Goal: Information Seeking & Learning: Find specific fact

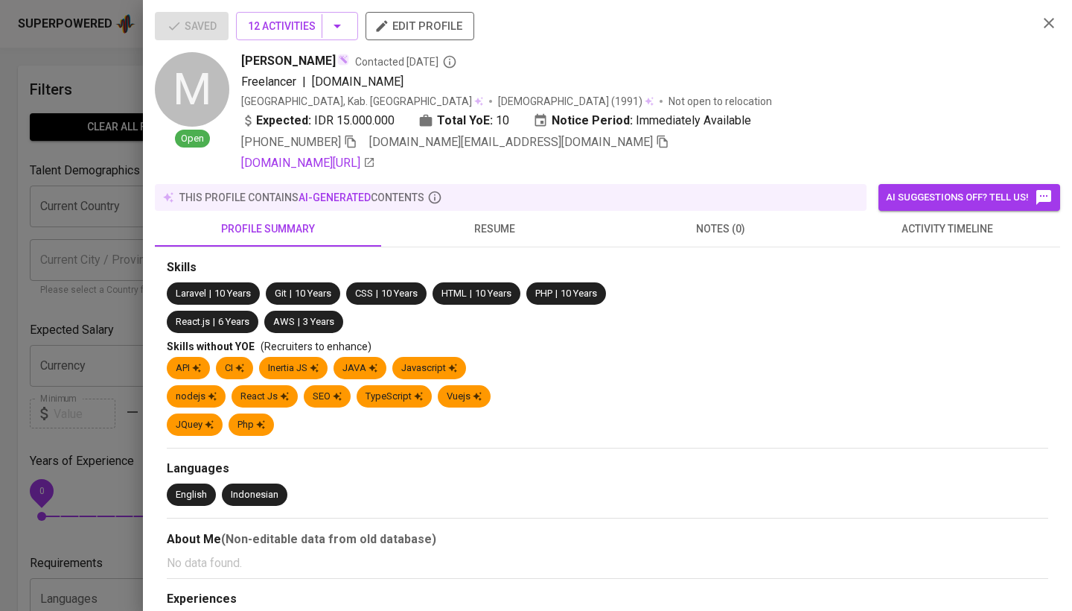
scroll to position [163, 0]
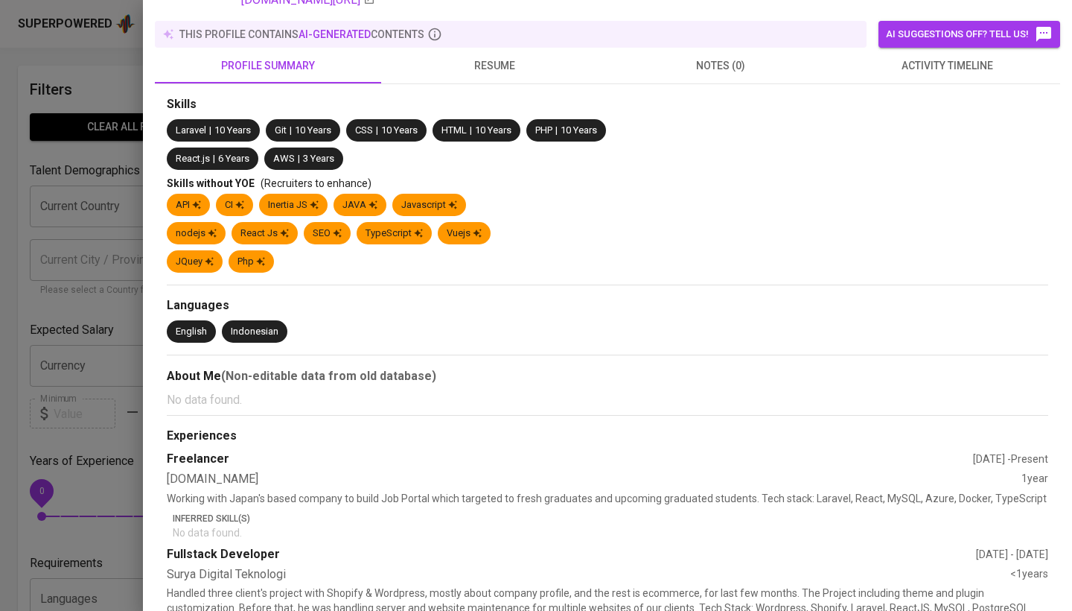
click at [122, 255] on div at bounding box center [536, 305] width 1072 height 611
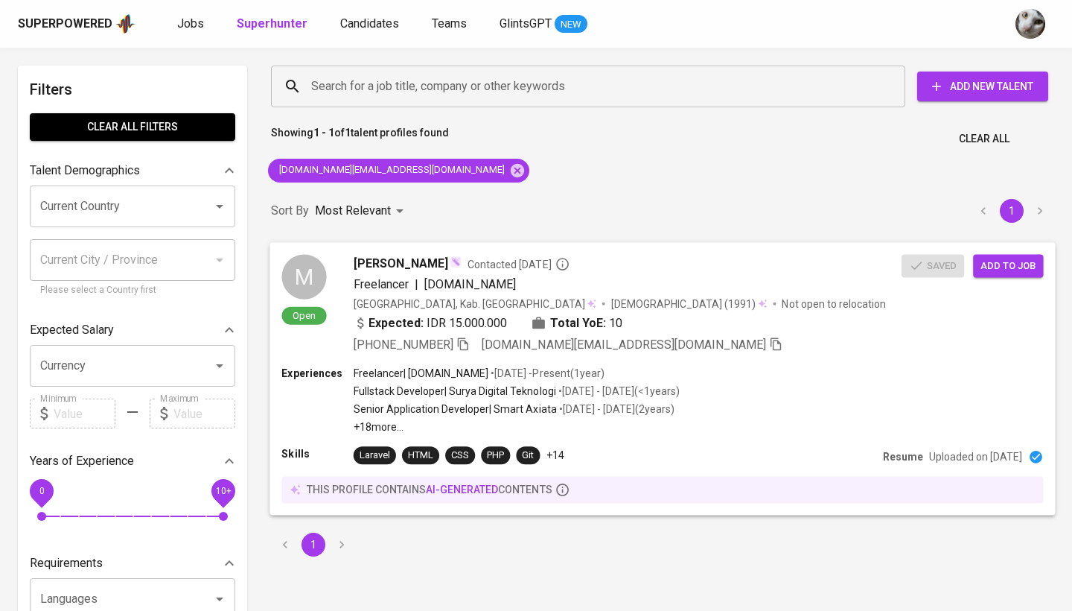
click at [793, 325] on div "Expected: IDR 15.000.000 Total YoE: 10" at bounding box center [628, 324] width 548 height 22
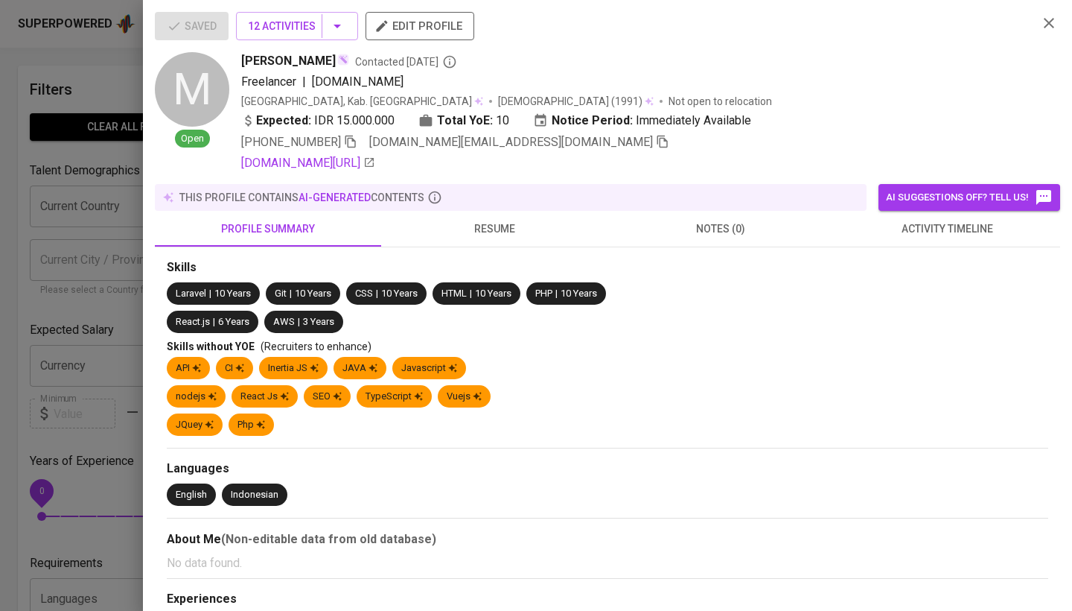
click at [923, 227] on span "activity timeline" at bounding box center [947, 229] width 208 height 19
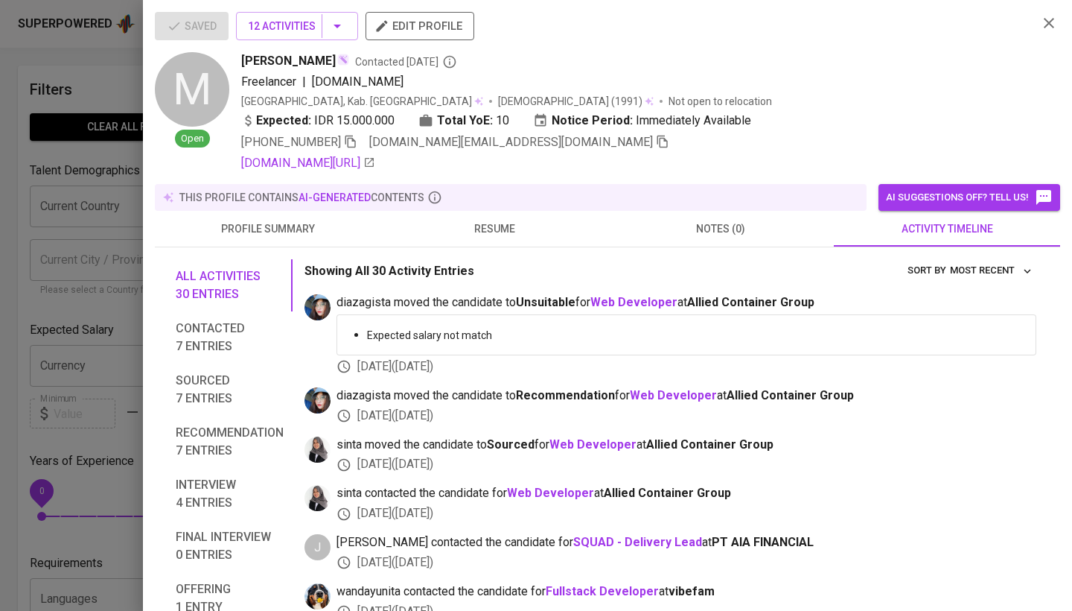
click at [125, 293] on div at bounding box center [536, 305] width 1072 height 611
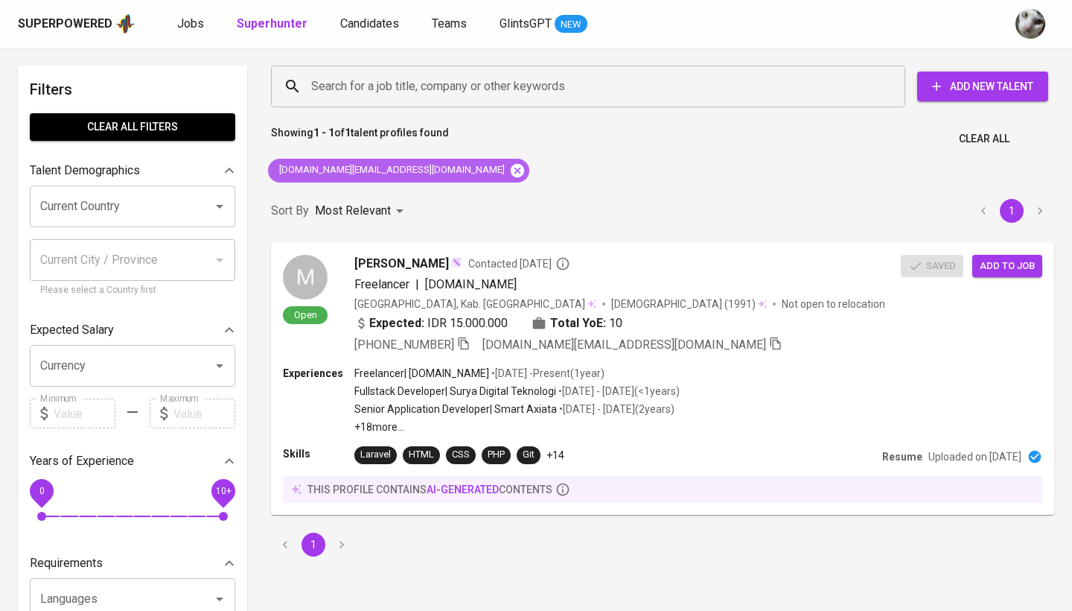
click at [511, 170] on icon at bounding box center [517, 169] width 13 height 13
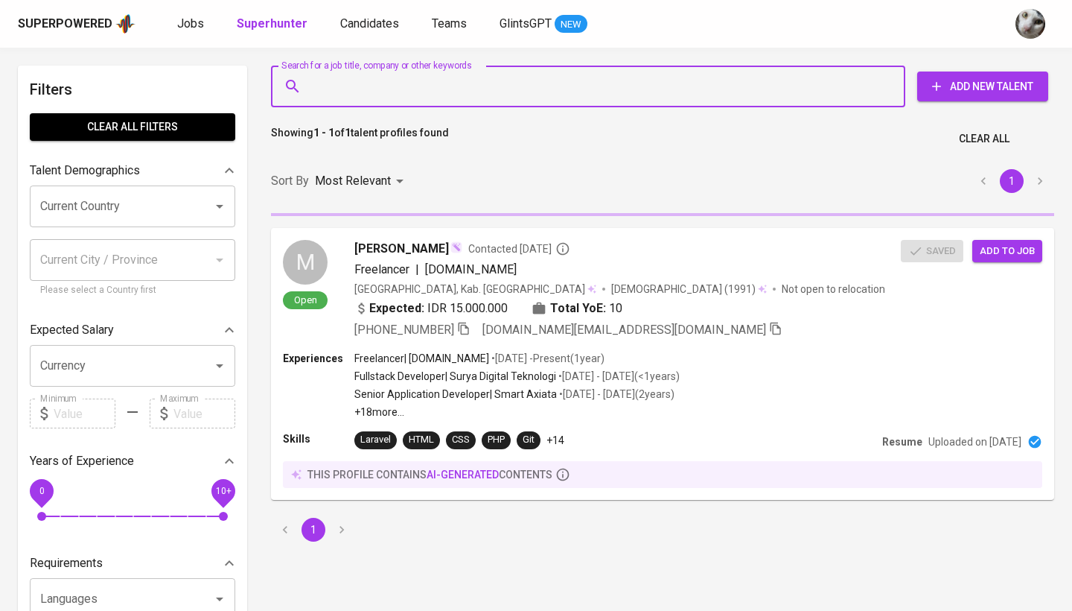
click at [773, 81] on input "Search for a job title, company or other keywords" at bounding box center [592, 86] width 569 height 28
paste input "[EMAIL_ADDRESS][DOMAIN_NAME]"
type input "[EMAIL_ADDRESS][DOMAIN_NAME]"
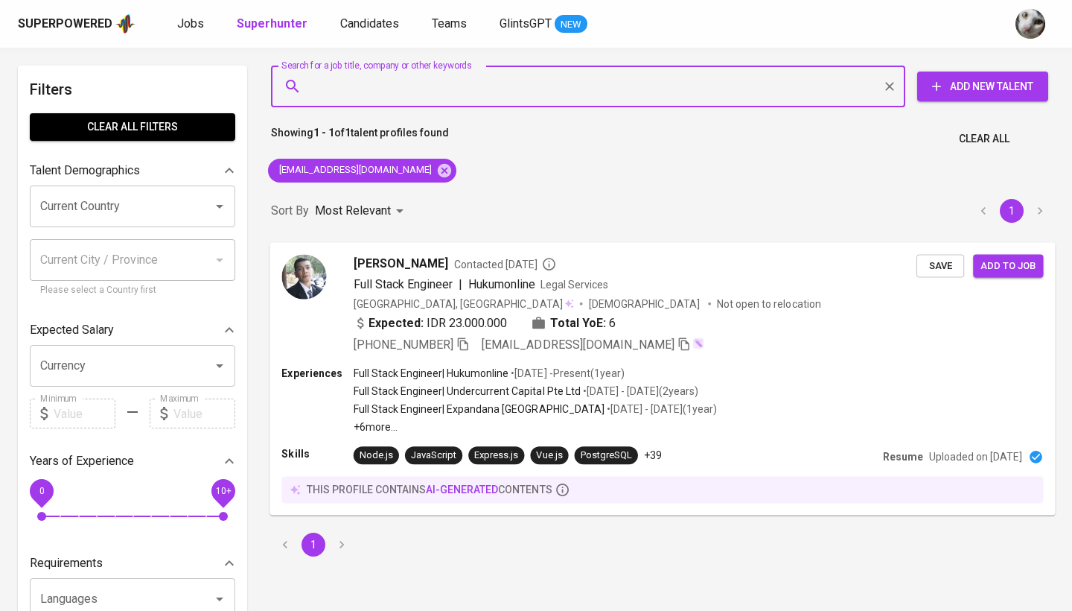
click at [783, 337] on div "[PHONE_NUMBER] [EMAIL_ADDRESS][DOMAIN_NAME]" at bounding box center [635, 344] width 563 height 18
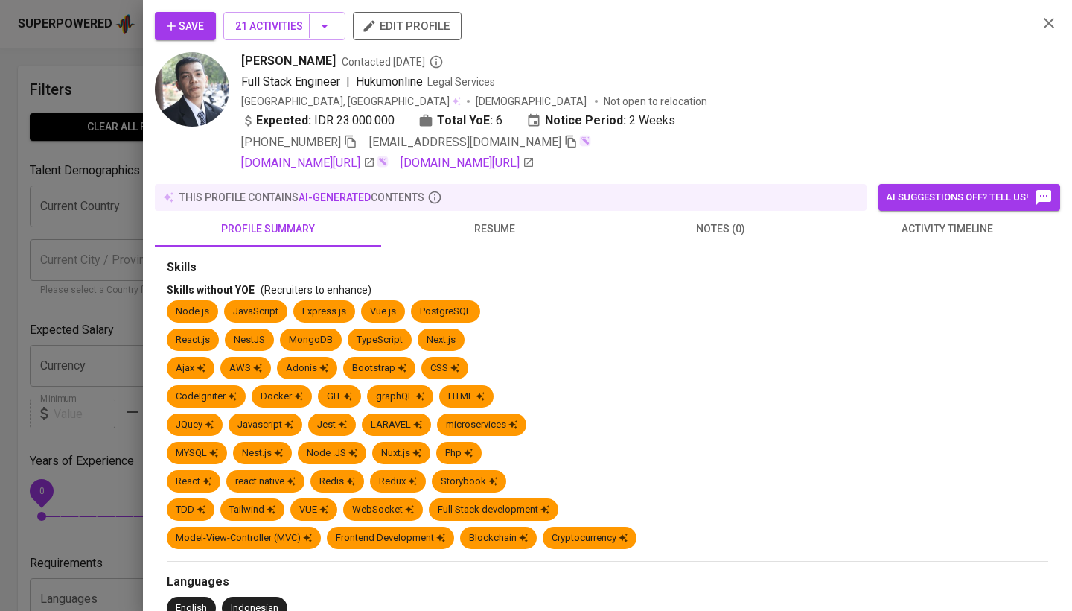
click at [920, 228] on span "activity timeline" at bounding box center [947, 229] width 208 height 19
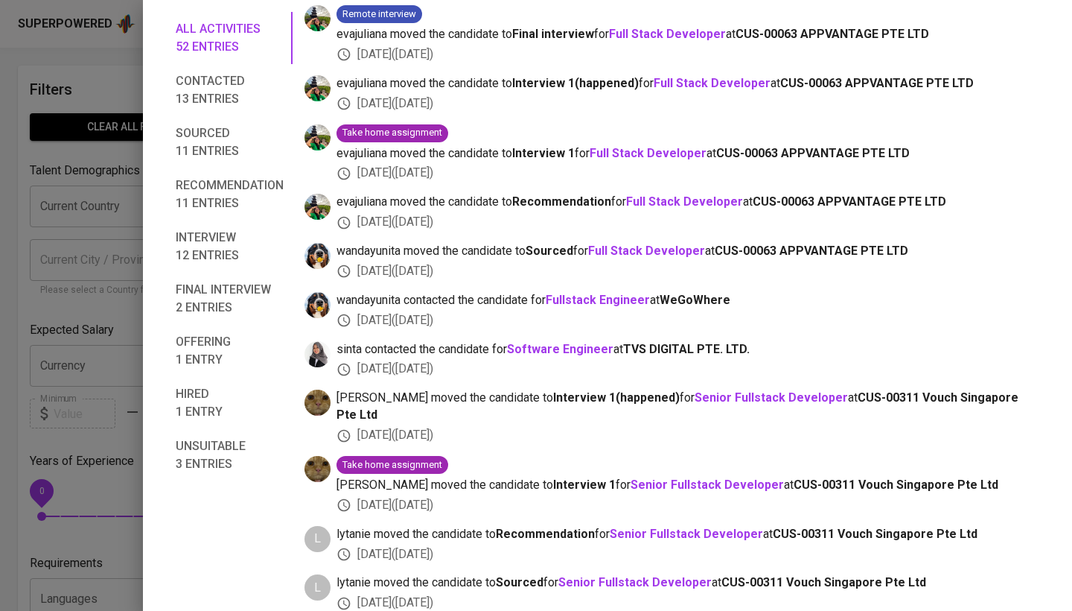
scroll to position [1382, 0]
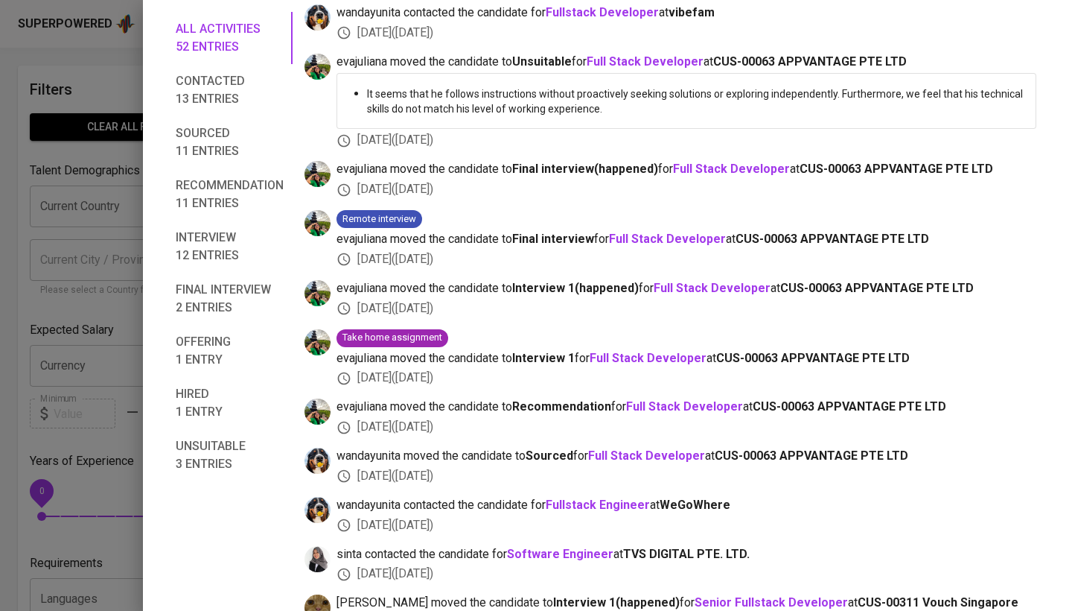
click at [17, 426] on div at bounding box center [536, 305] width 1072 height 611
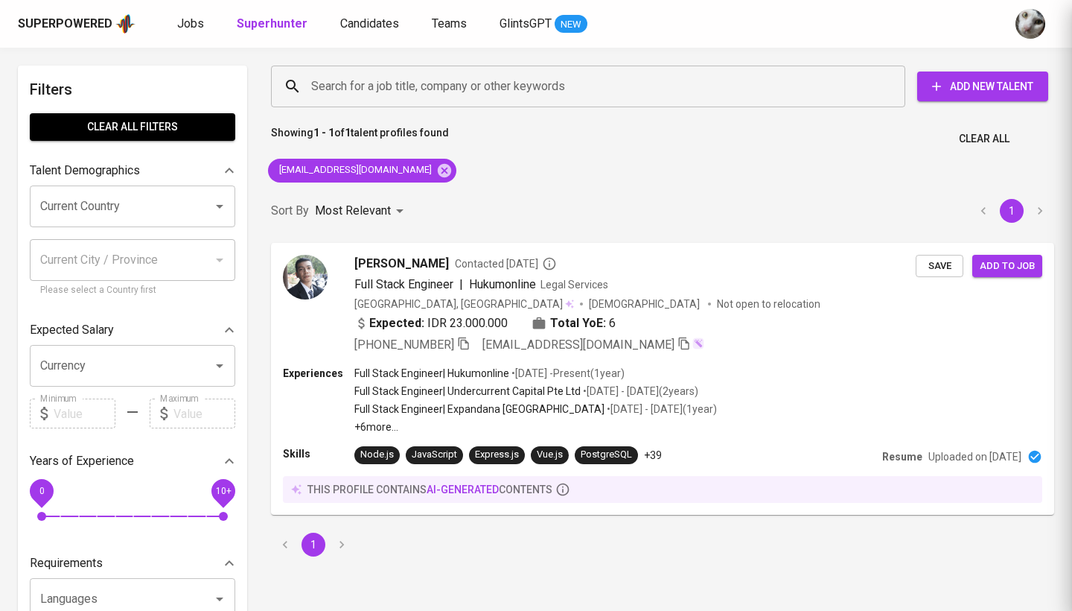
scroll to position [44, 0]
